Goal: Complete application form

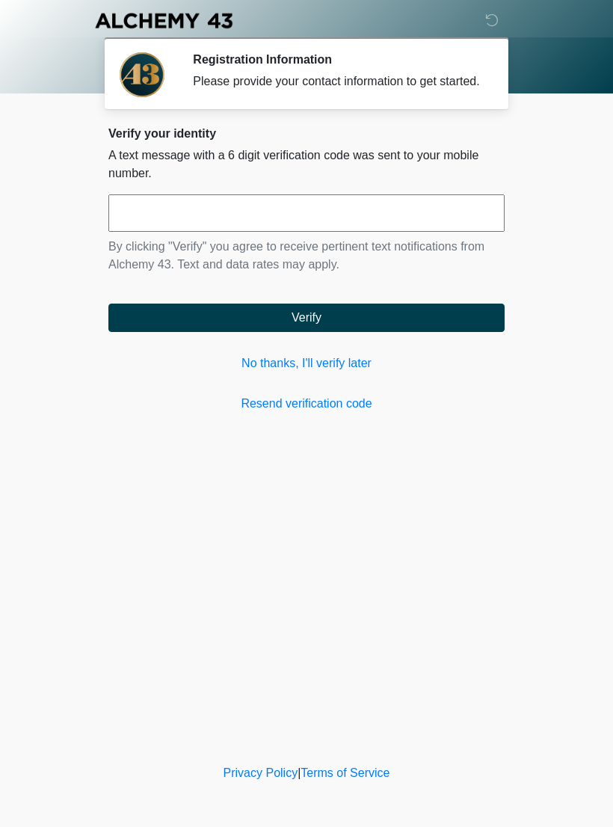
click at [146, 232] on input "text" at bounding box center [306, 213] width 397 height 37
type input "******"
click at [185, 328] on button "Verify" at bounding box center [306, 318] width 397 height 28
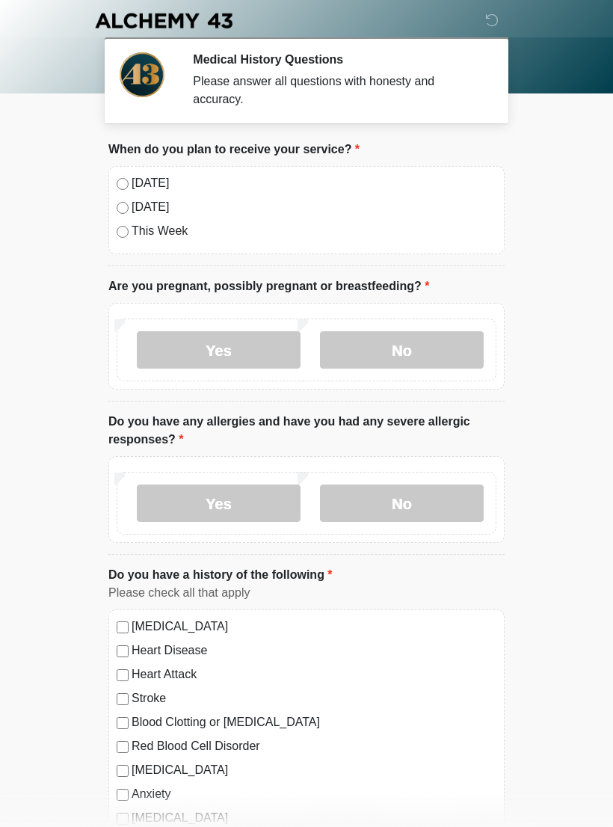
click at [376, 356] on label "No" at bounding box center [402, 349] width 164 height 37
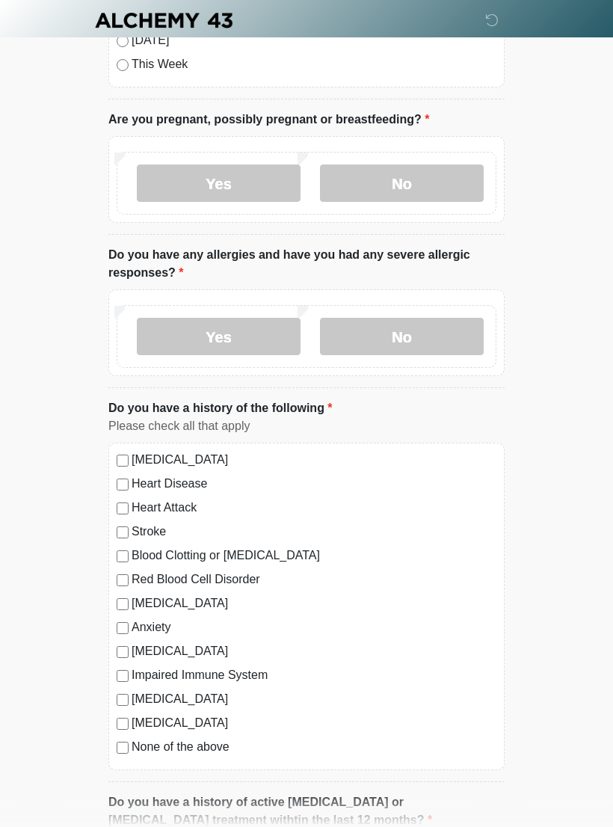
scroll to position [169, 0]
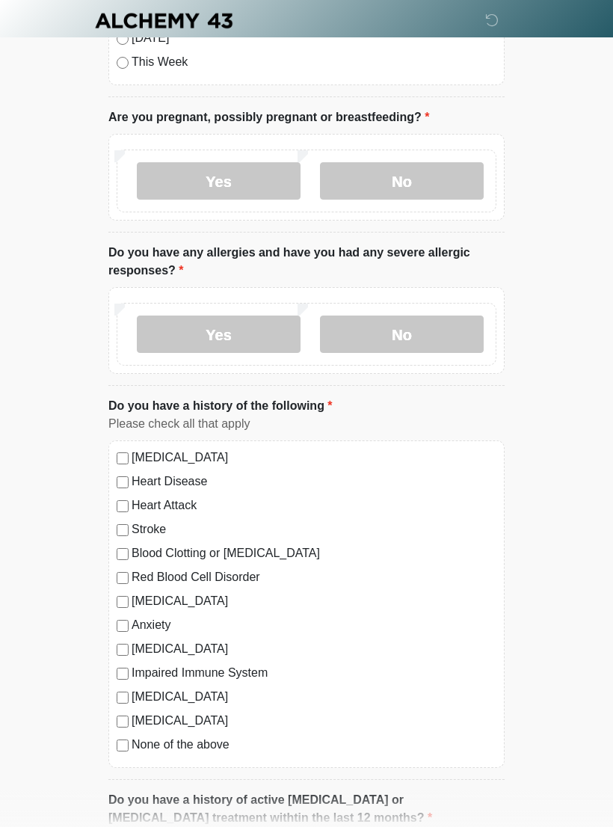
click at [444, 331] on label "No" at bounding box center [402, 334] width 164 height 37
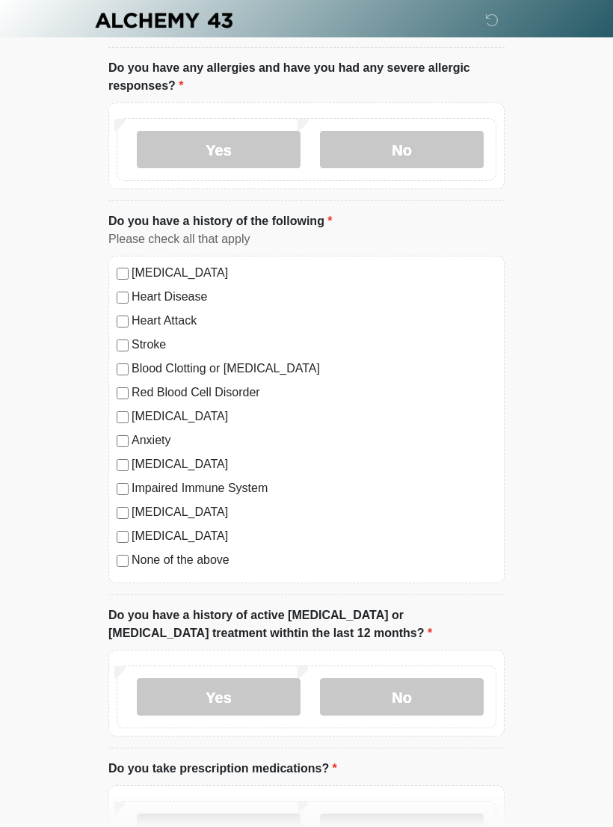
scroll to position [358, 0]
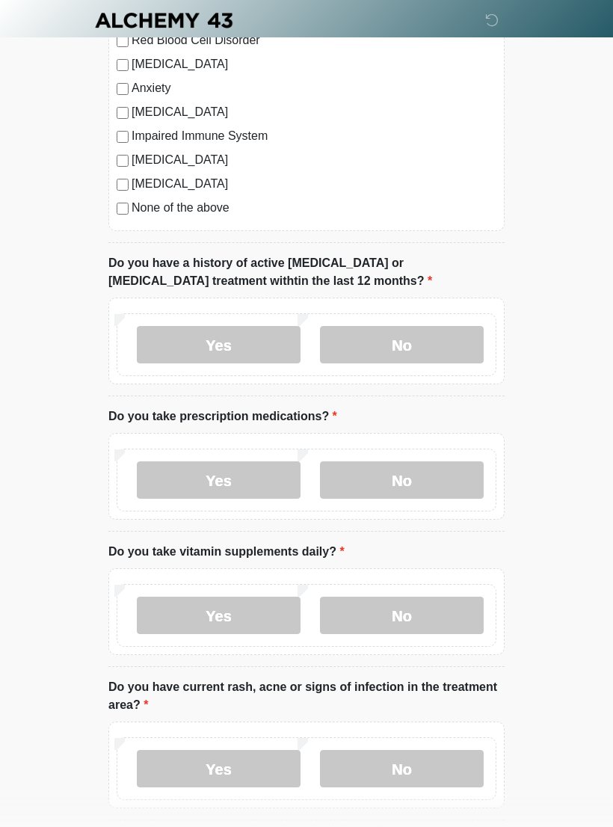
click at [432, 339] on label "No" at bounding box center [402, 345] width 164 height 37
click at [418, 469] on label "No" at bounding box center [402, 480] width 164 height 37
click at [187, 485] on label "Yes" at bounding box center [219, 480] width 164 height 37
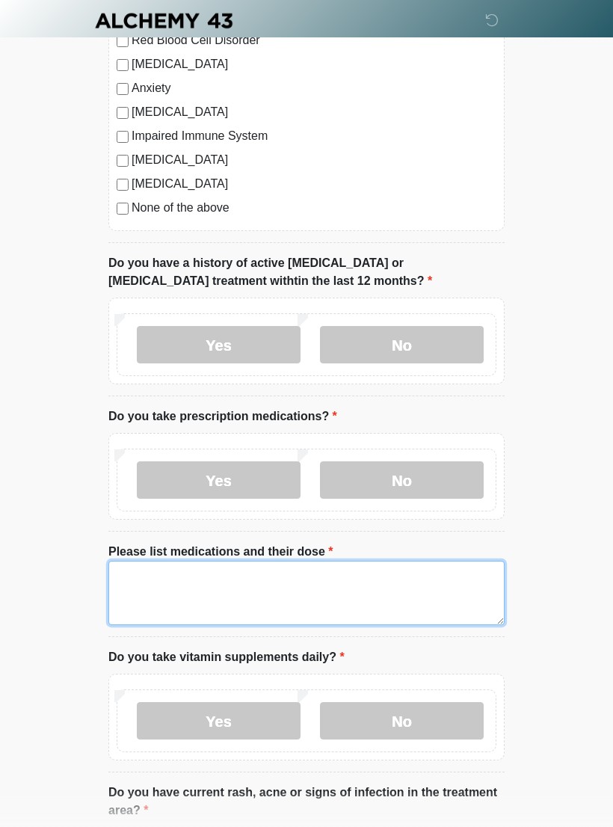
click at [411, 593] on textarea "Please list medications and their dose" at bounding box center [306, 593] width 397 height 64
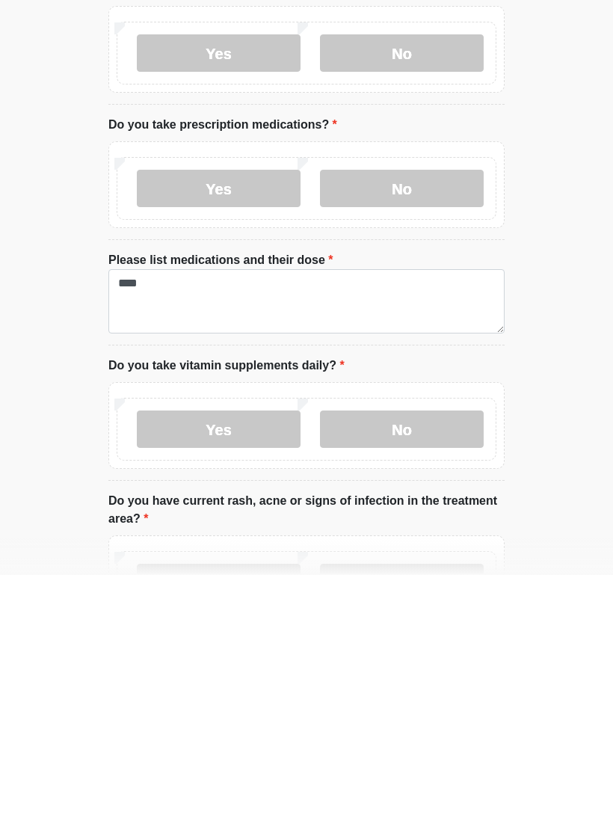
scroll to position [998, 0]
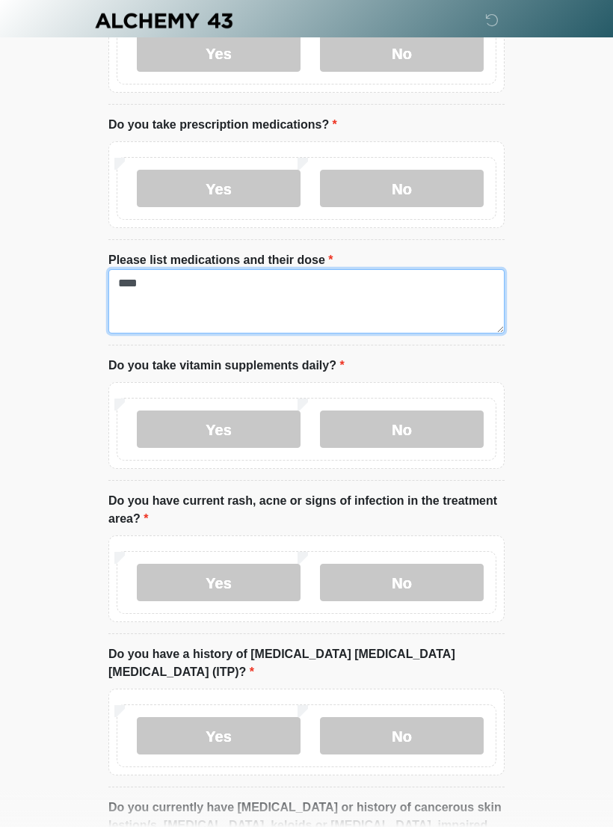
click at [186, 287] on textarea "****" at bounding box center [306, 301] width 397 height 64
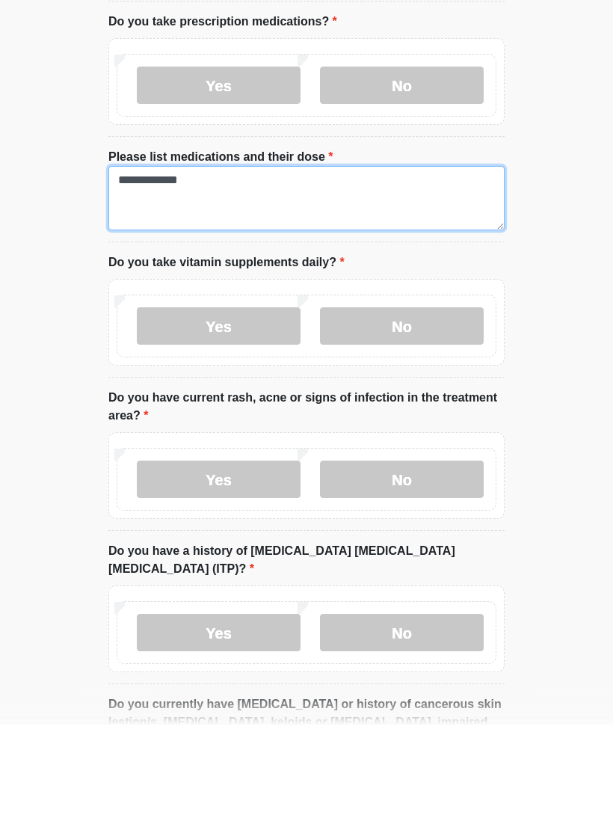
type textarea "**********"
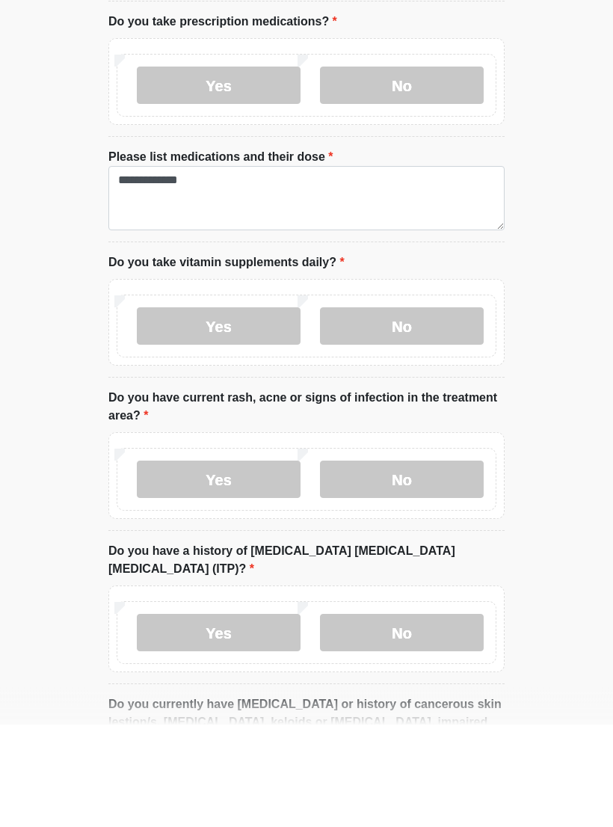
click at [384, 411] on label "No" at bounding box center [402, 429] width 164 height 37
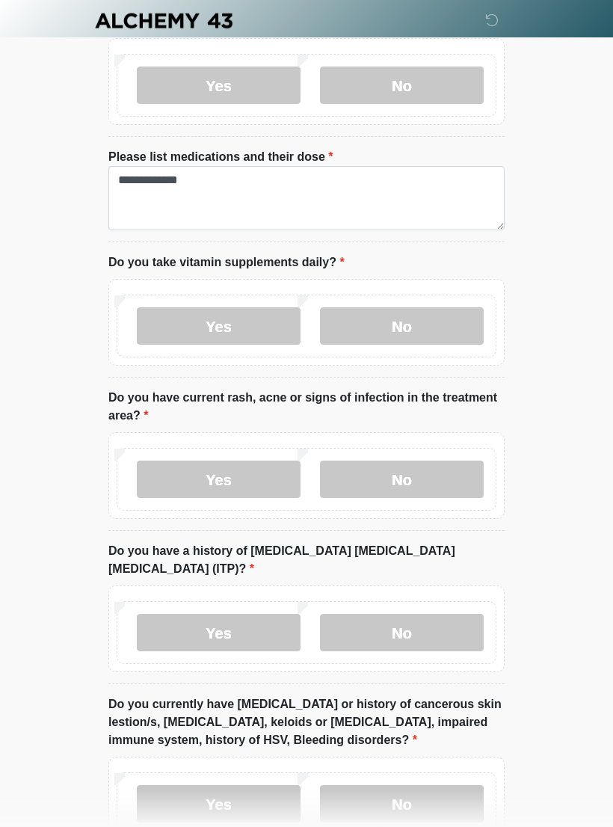
click at [386, 464] on label "No" at bounding box center [402, 479] width 164 height 37
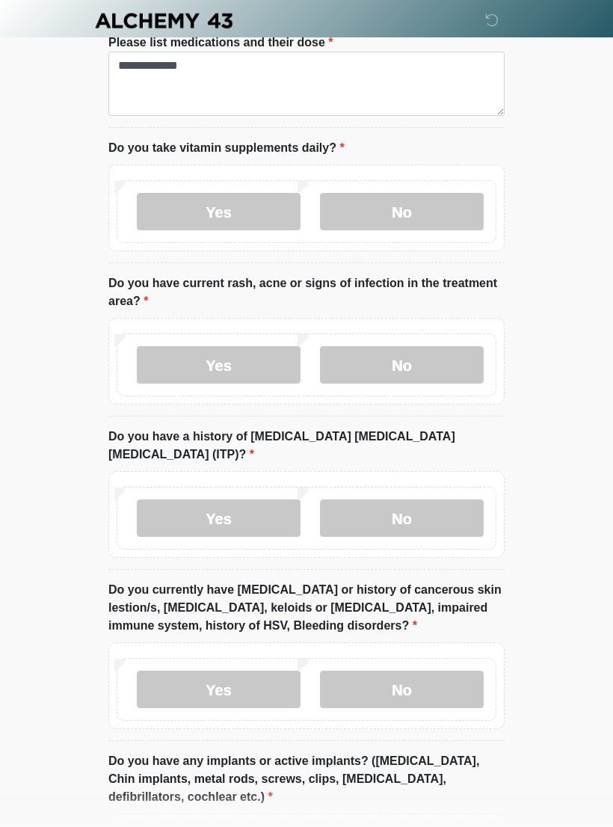
scroll to position [1231, 0]
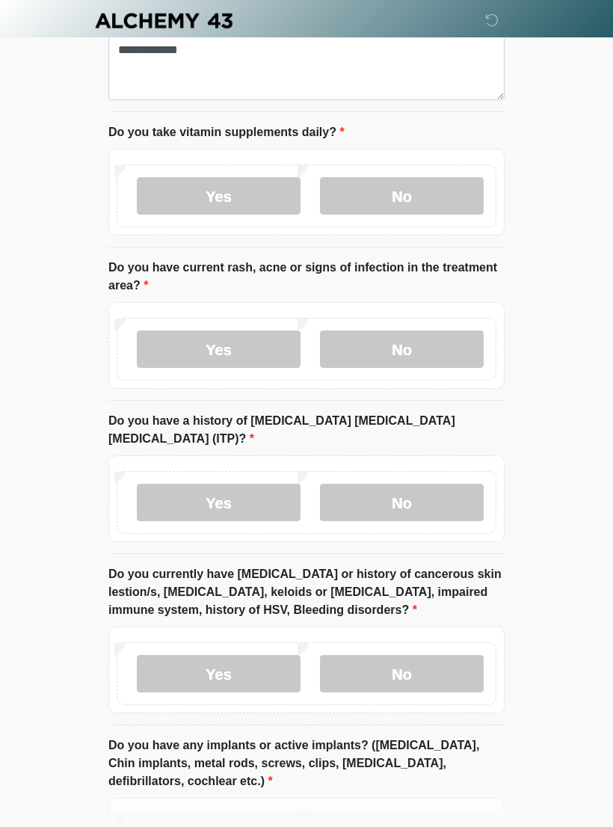
click at [376, 484] on label "No" at bounding box center [402, 502] width 164 height 37
click at [361, 655] on label "No" at bounding box center [402, 673] width 164 height 37
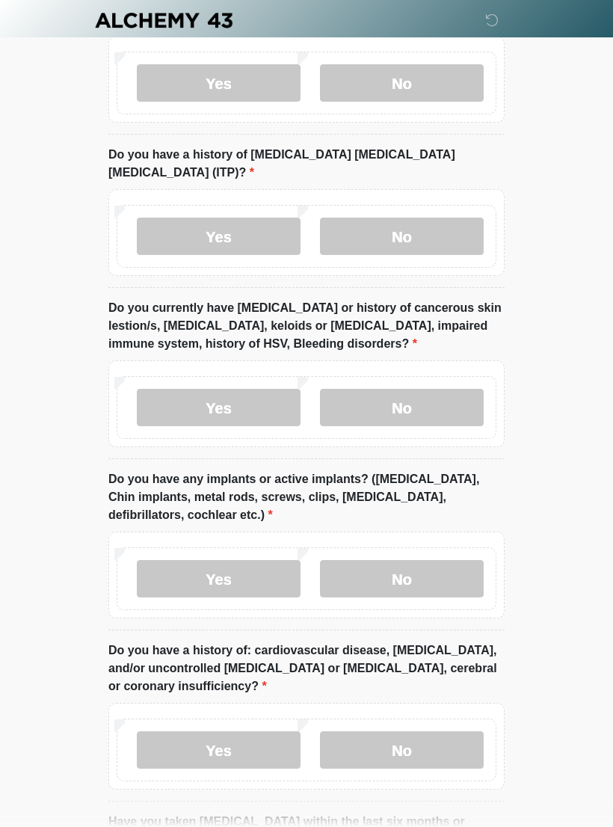
scroll to position [1509, 0]
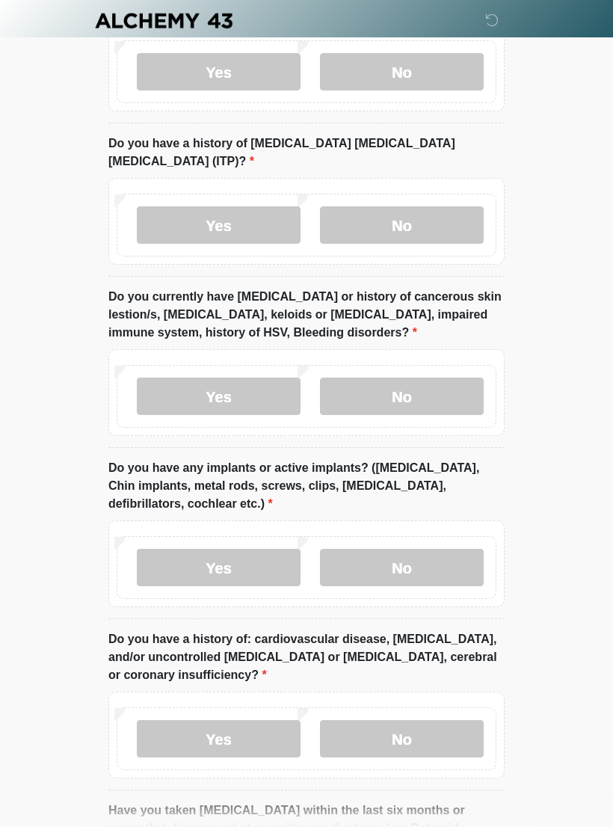
click at [376, 549] on label "No" at bounding box center [402, 567] width 164 height 37
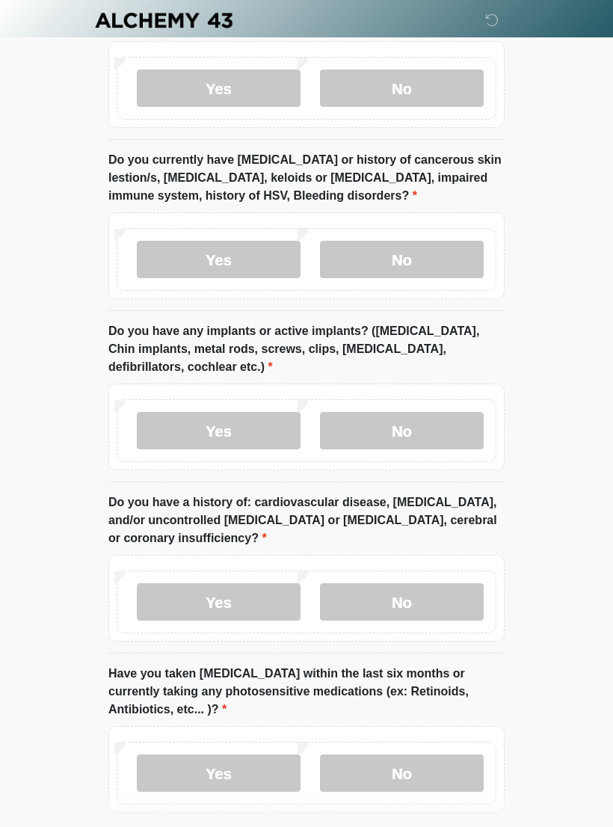
scroll to position [1647, 0]
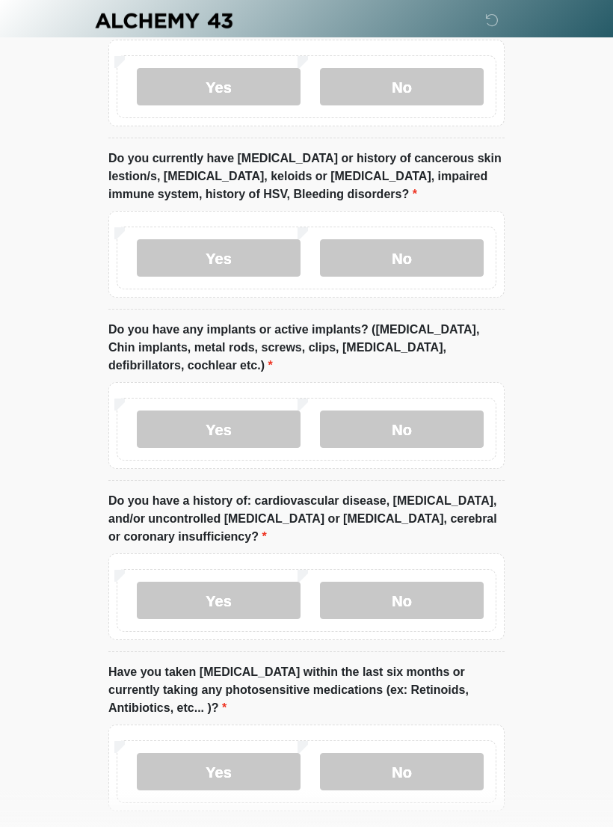
click at [359, 582] on label "No" at bounding box center [402, 600] width 164 height 37
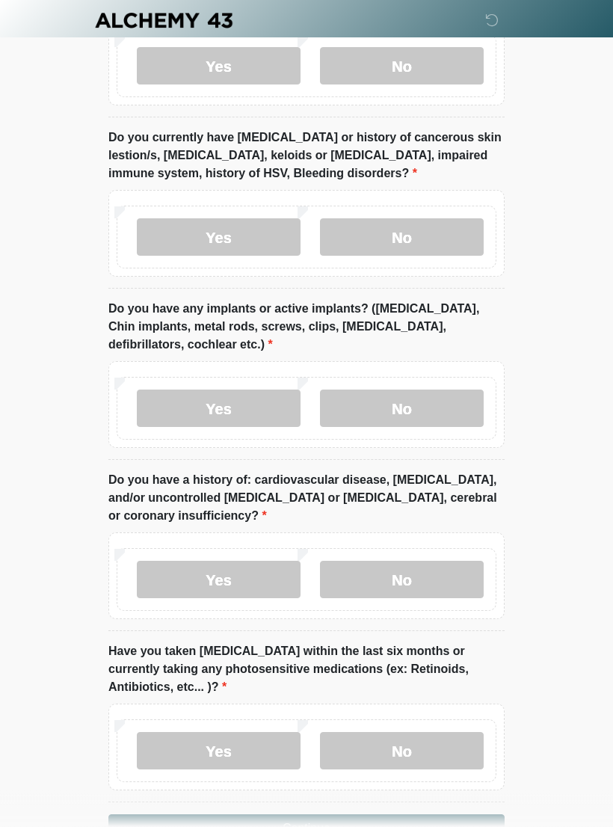
scroll to position [1718, 0]
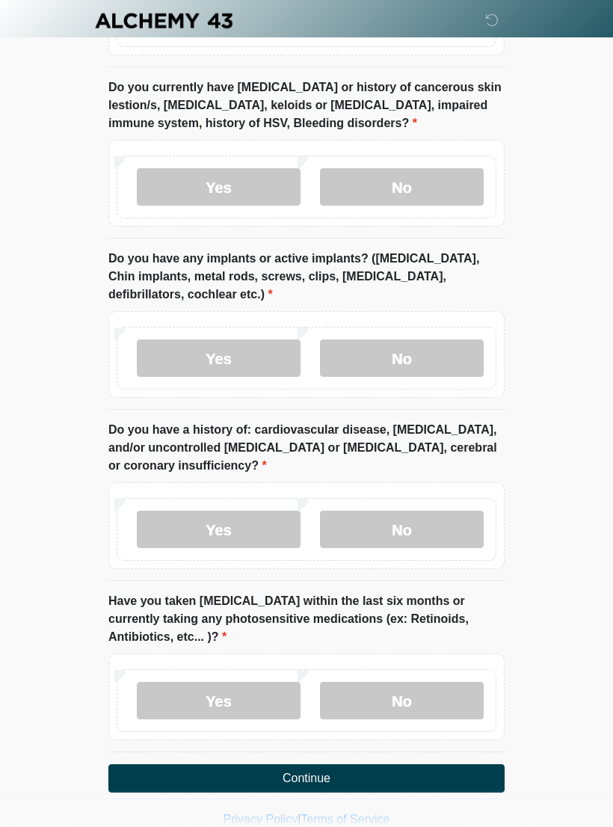
click at [354, 682] on label "No" at bounding box center [402, 700] width 164 height 37
click at [241, 765] on button "Continue" at bounding box center [306, 779] width 397 height 28
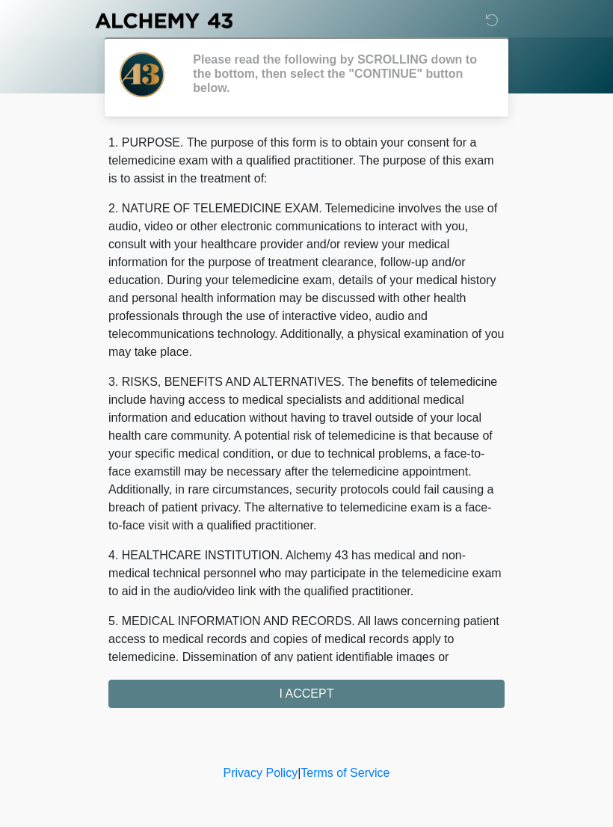
scroll to position [0, 0]
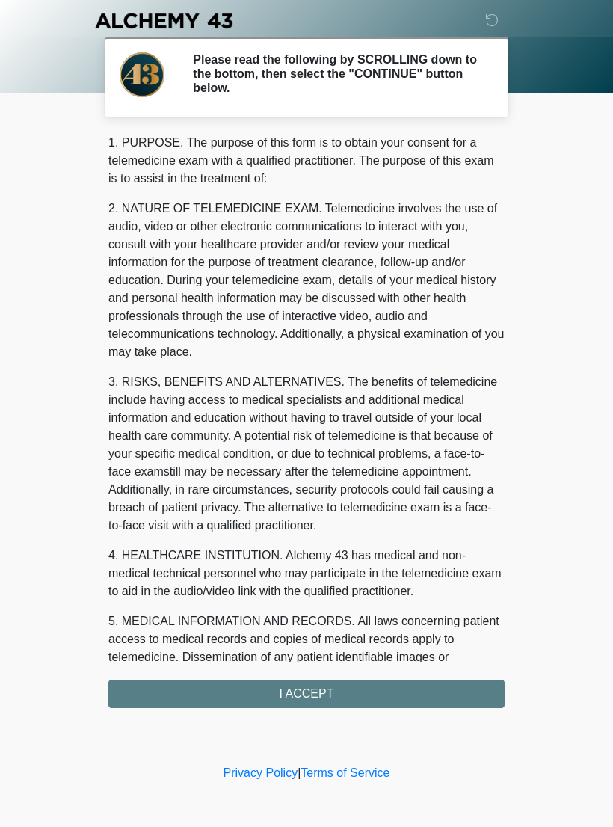
click at [274, 702] on div "1. PURPOSE. The purpose of this form is to obtain your consent for a telemedici…" at bounding box center [306, 421] width 397 height 575
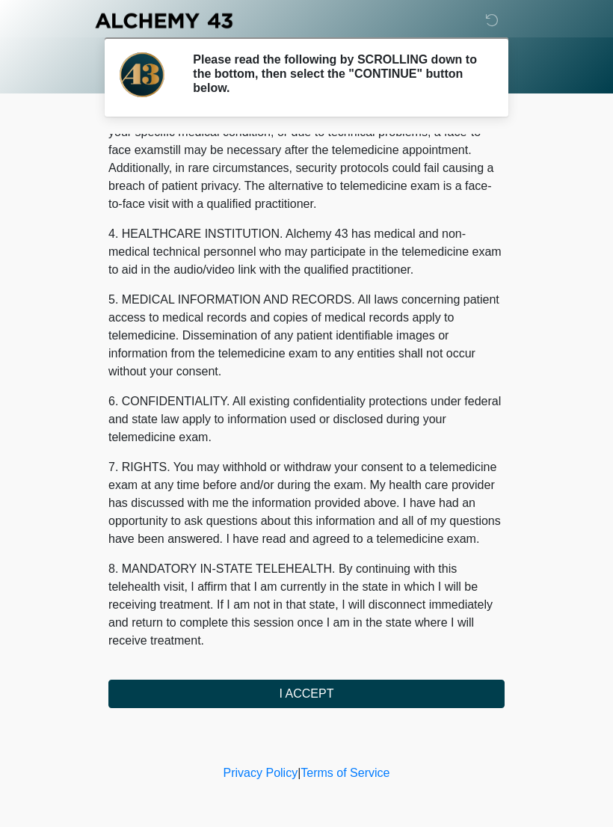
scroll to position [340, 0]
click at [272, 688] on button "I ACCEPT" at bounding box center [306, 694] width 397 height 28
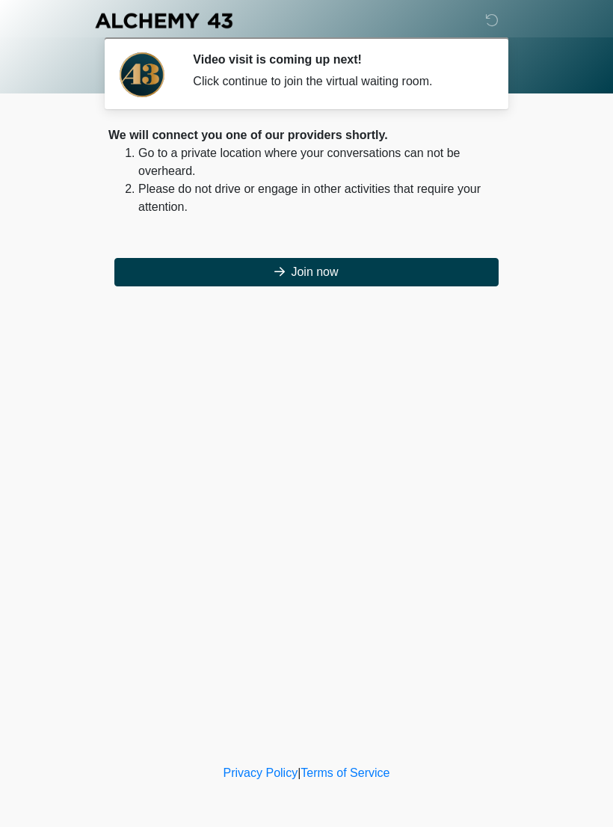
click at [299, 267] on button "Join now" at bounding box center [306, 272] width 385 height 28
